Goal: Find specific page/section: Find specific page/section

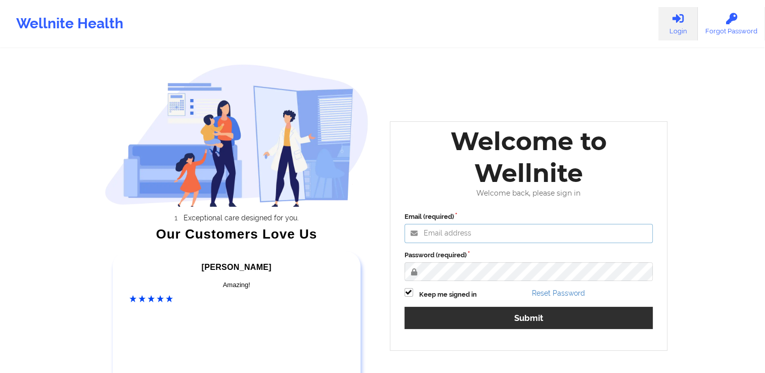
type input "[PERSON_NAME][EMAIL_ADDRESS][DOMAIN_NAME]"
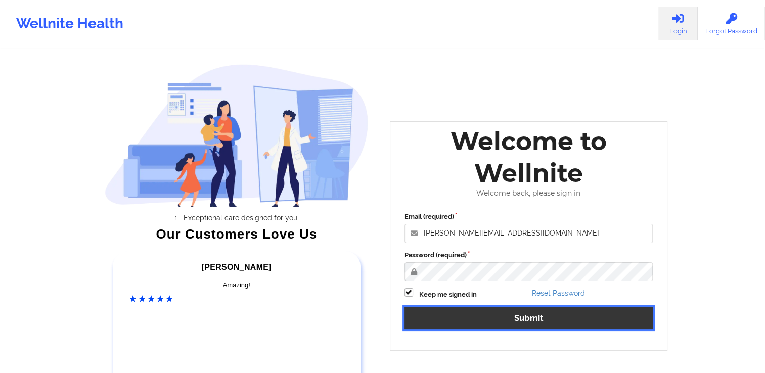
click at [476, 312] on button "Submit" at bounding box center [528, 318] width 249 height 22
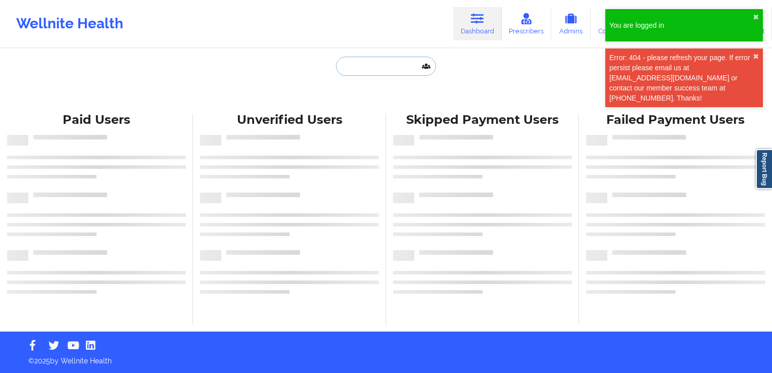
click at [362, 72] on input "text" at bounding box center [386, 66] width 100 height 19
paste input "[PERSON_NAME]"
type input "[PERSON_NAME]"
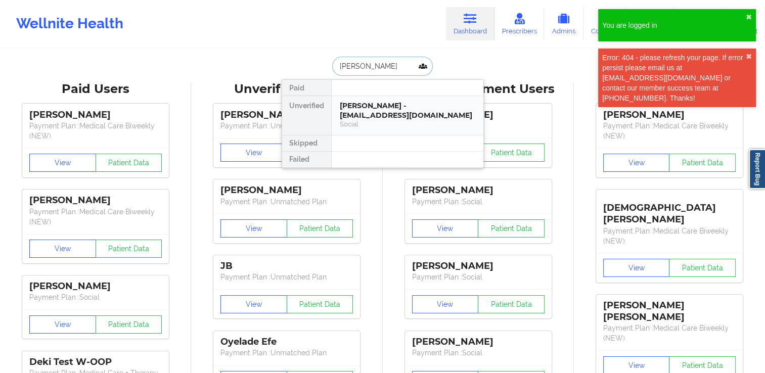
click at [368, 117] on div "[PERSON_NAME] - [EMAIL_ADDRESS][DOMAIN_NAME]" at bounding box center [407, 110] width 135 height 19
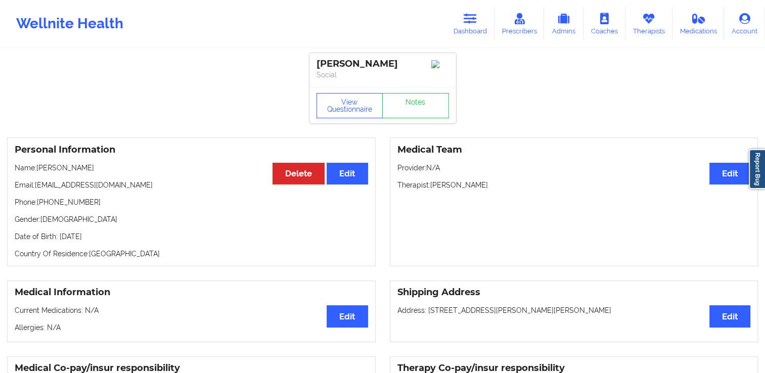
drag, startPoint x: 38, startPoint y: 169, endPoint x: 101, endPoint y: 171, distance: 62.7
click at [101, 171] on p "Name: [PERSON_NAME]" at bounding box center [191, 168] width 353 height 10
copy p "[PERSON_NAME]"
drag, startPoint x: 40, startPoint y: 204, endPoint x: 94, endPoint y: 207, distance: 53.6
click at [94, 207] on p "Phone: [PHONE_NUMBER]" at bounding box center [191, 202] width 353 height 10
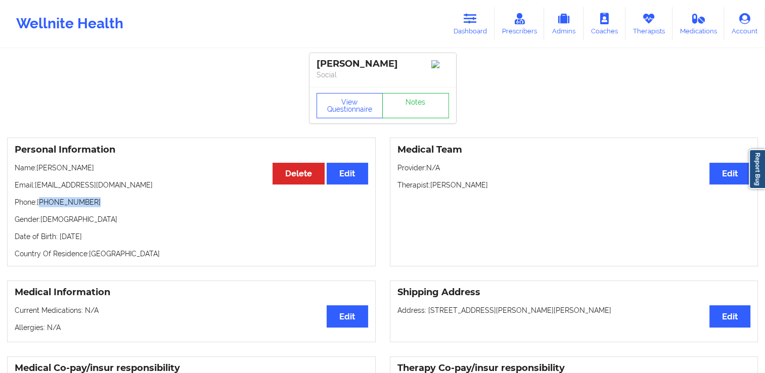
copy p "[PHONE_NUMBER]"
click at [345, 103] on button "View Questionnaire" at bounding box center [349, 105] width 67 height 25
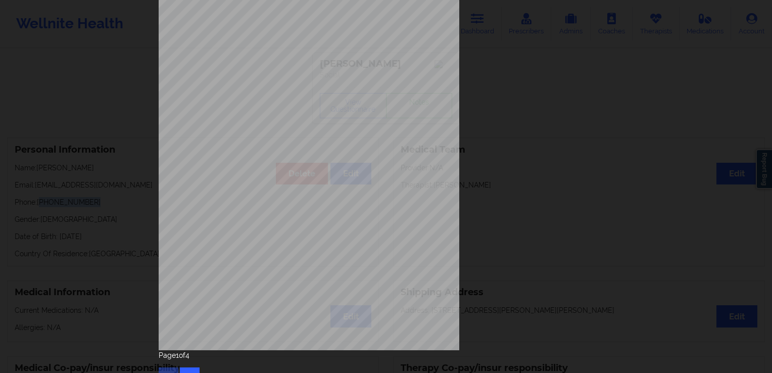
scroll to position [109, 0]
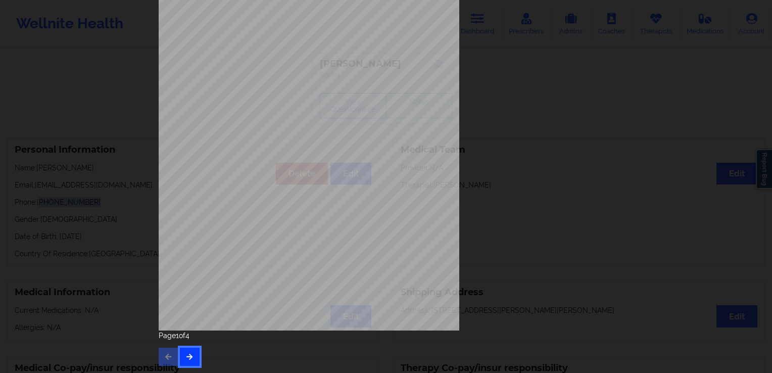
click at [185, 357] on icon "button" at bounding box center [189, 356] width 9 height 6
click at [188, 359] on icon "button" at bounding box center [189, 356] width 9 height 6
click at [186, 352] on button "button" at bounding box center [190, 357] width 20 height 18
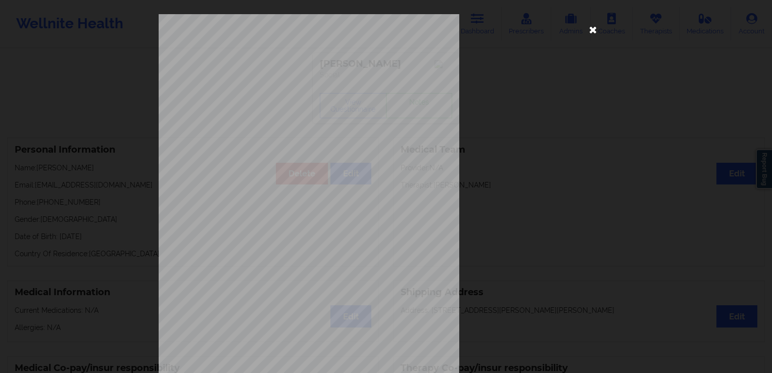
click at [591, 35] on icon at bounding box center [593, 29] width 16 height 16
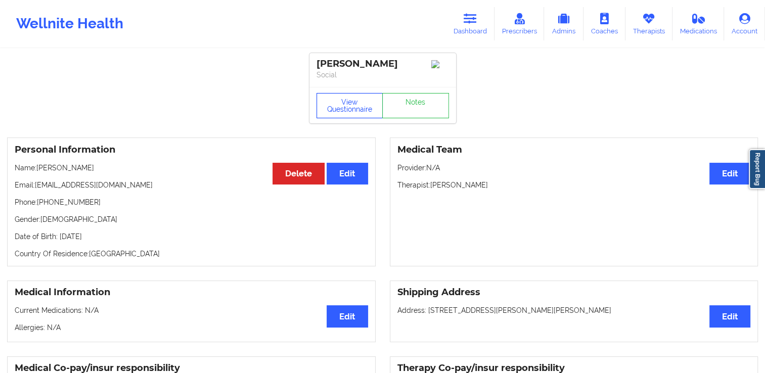
click at [339, 113] on button "View Questionnaire" at bounding box center [349, 105] width 67 height 25
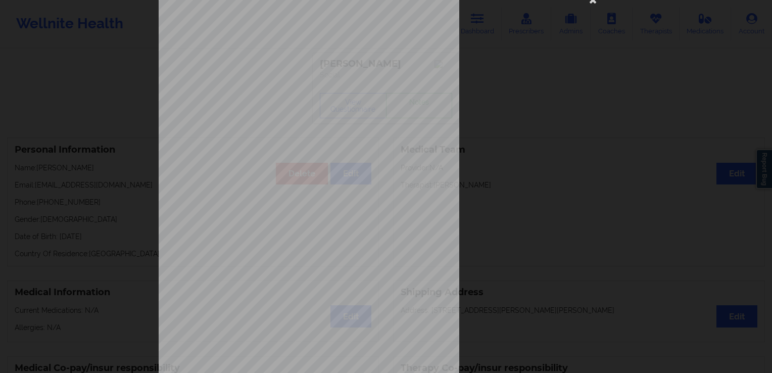
scroll to position [109, 0]
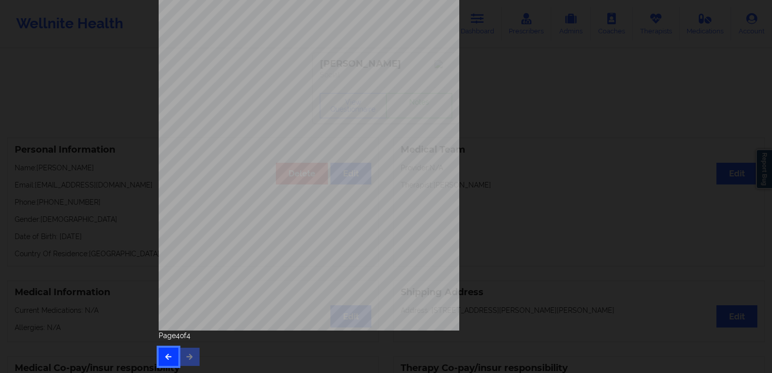
click at [165, 350] on button "button" at bounding box center [169, 357] width 20 height 18
click at [170, 354] on icon "button" at bounding box center [168, 356] width 9 height 6
click at [164, 355] on icon "button" at bounding box center [168, 356] width 9 height 6
click at [185, 358] on icon "button" at bounding box center [189, 356] width 9 height 6
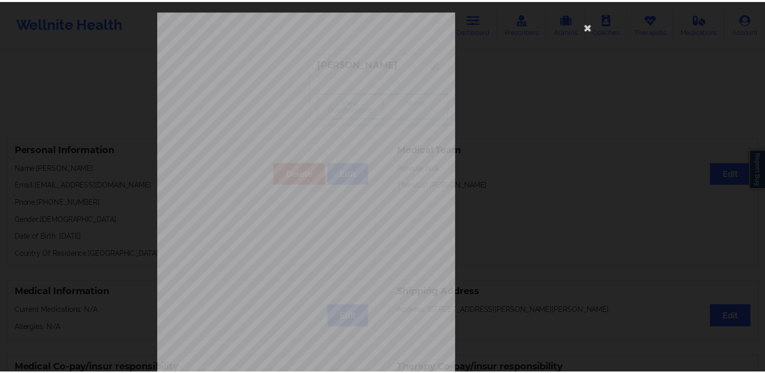
scroll to position [0, 0]
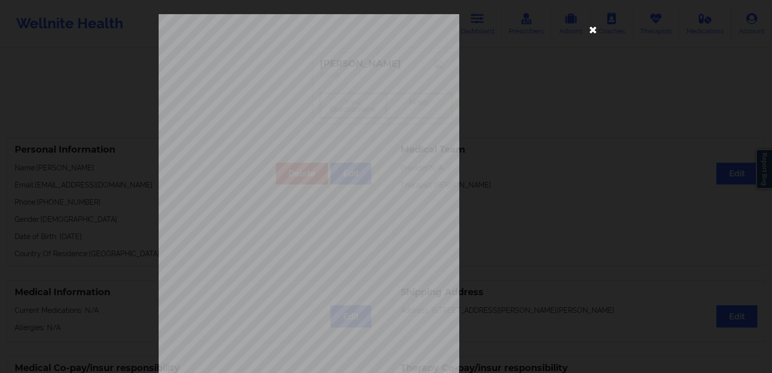
click at [592, 30] on icon at bounding box center [593, 29] width 16 height 16
